Goal: Find specific page/section: Find specific page/section

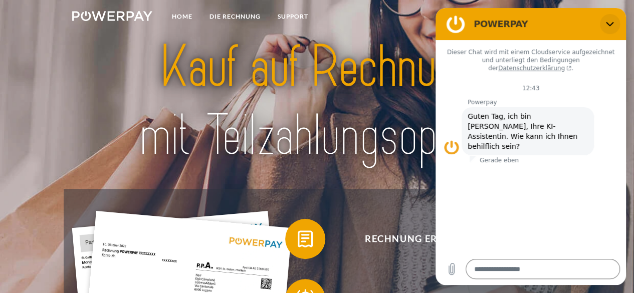
click at [612, 22] on icon "Schließen" at bounding box center [610, 24] width 8 height 8
type textarea "*"
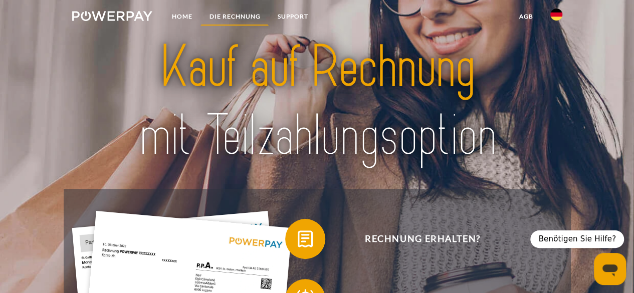
click at [232, 18] on link "DIE RECHNUNG" at bounding box center [235, 17] width 68 height 18
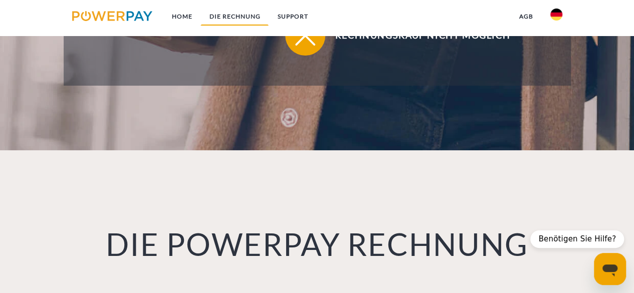
scroll to position [657, 0]
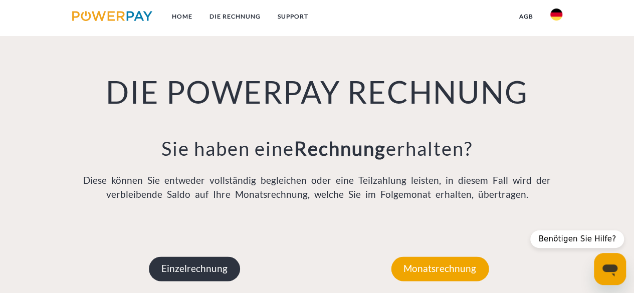
click at [181, 266] on p "Einzelrechnung" at bounding box center [194, 269] width 91 height 24
click at [219, 276] on p "Einzelrechnung" at bounding box center [194, 269] width 91 height 24
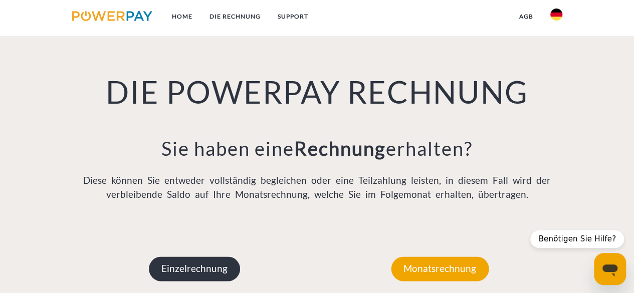
click at [219, 276] on p "Einzelrechnung" at bounding box center [194, 269] width 91 height 24
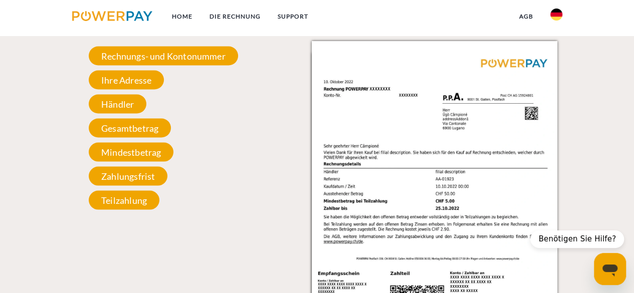
scroll to position [938, 0]
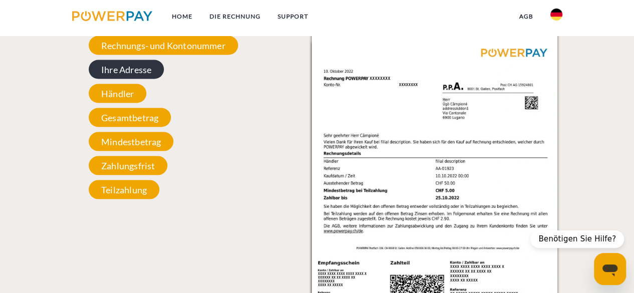
click at [137, 73] on span "Ihre Adresse" at bounding box center [126, 69] width 75 height 19
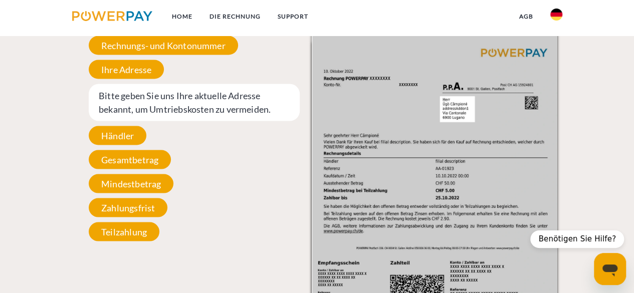
click at [139, 92] on span "Bitte geben Sie uns Ihre aktuelle Adresse bekannt, um Umtriebskosten zu vermeid…" at bounding box center [194, 102] width 211 height 37
click at [136, 95] on span "Bitte geben Sie uns Ihre aktuelle Adresse bekannt, um Umtriebskosten zu vermeid…" at bounding box center [194, 102] width 211 height 37
click at [123, 143] on span "Händler" at bounding box center [118, 135] width 58 height 19
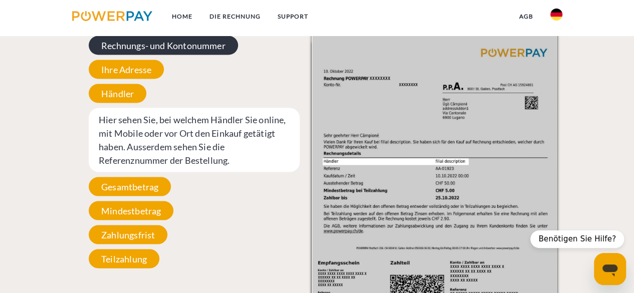
click at [145, 46] on span "Rechnungs- und Kontonummer" at bounding box center [163, 45] width 149 height 19
